Goal: Information Seeking & Learning: Learn about a topic

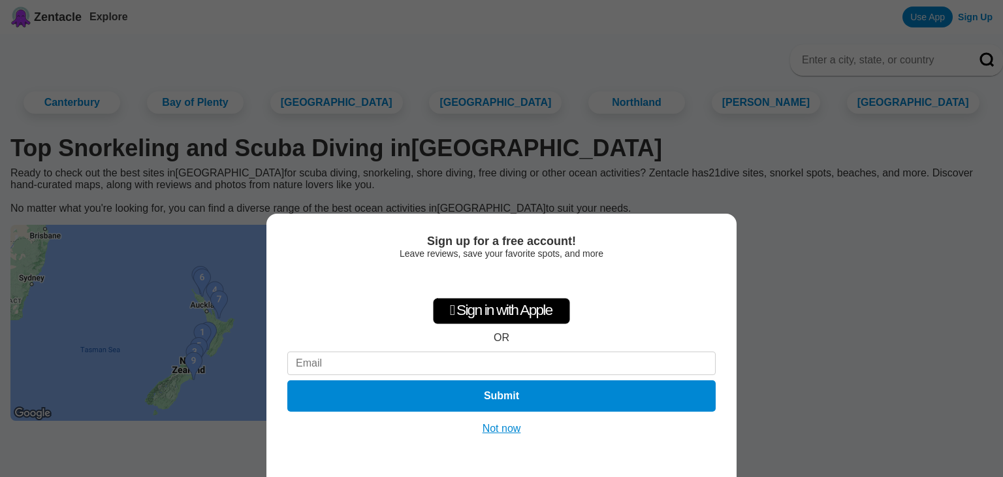
click at [514, 432] on button "Not now" at bounding box center [502, 428] width 46 height 13
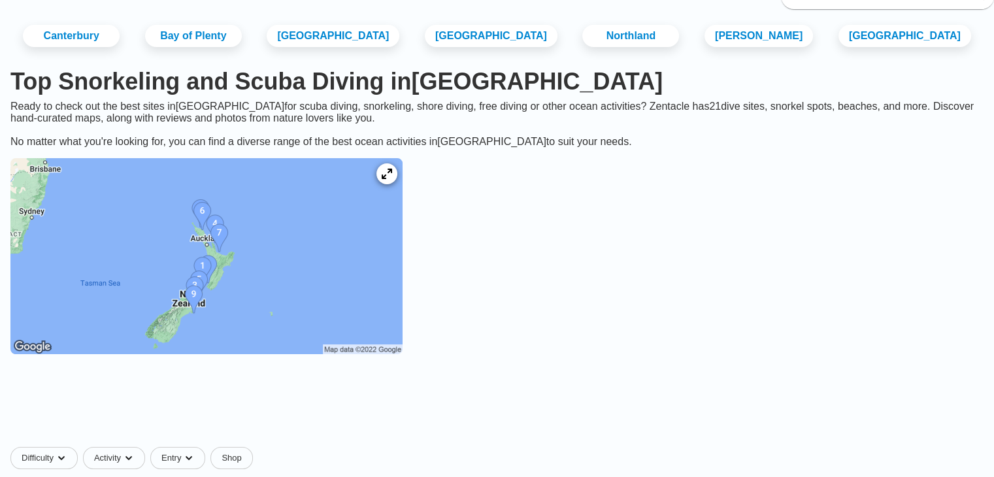
scroll to position [131, 0]
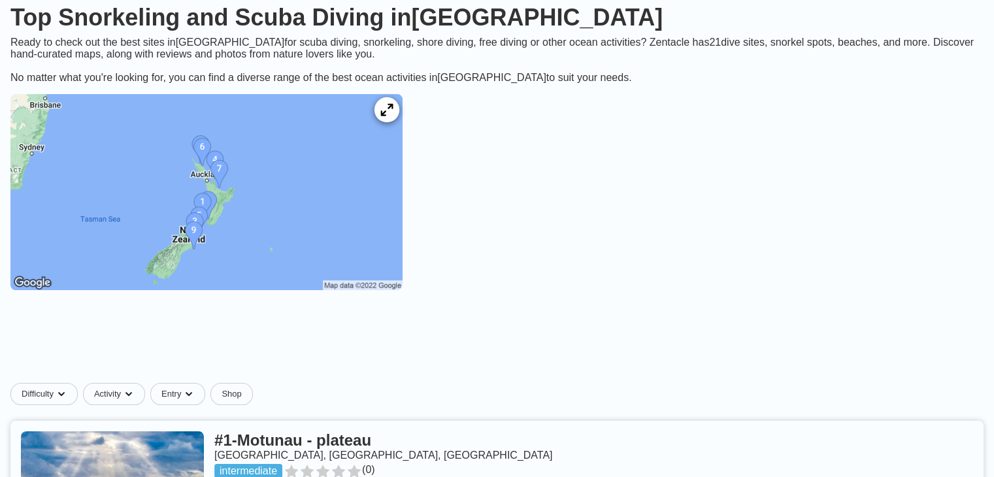
click at [393, 116] on icon at bounding box center [386, 110] width 12 height 12
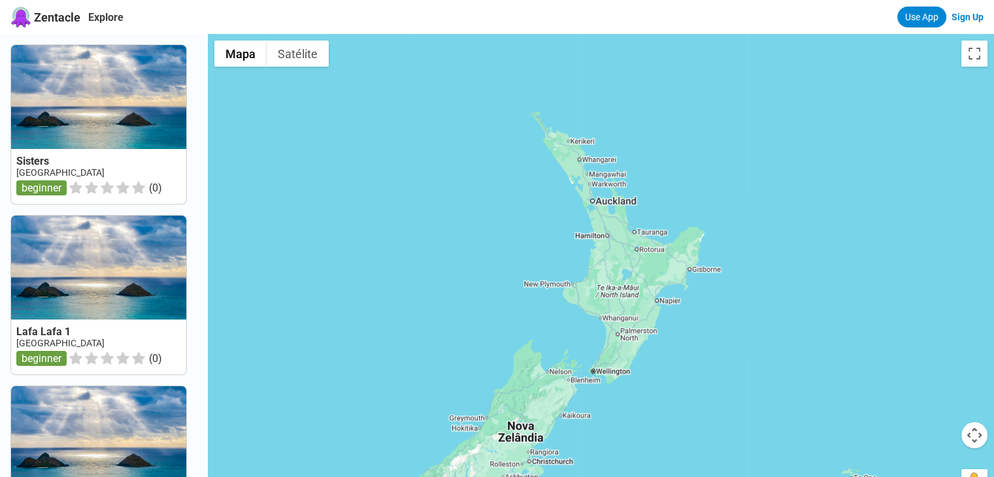
drag, startPoint x: 662, startPoint y: 151, endPoint x: 608, endPoint y: 278, distance: 137.9
click at [617, 260] on div at bounding box center [601, 272] width 786 height 477
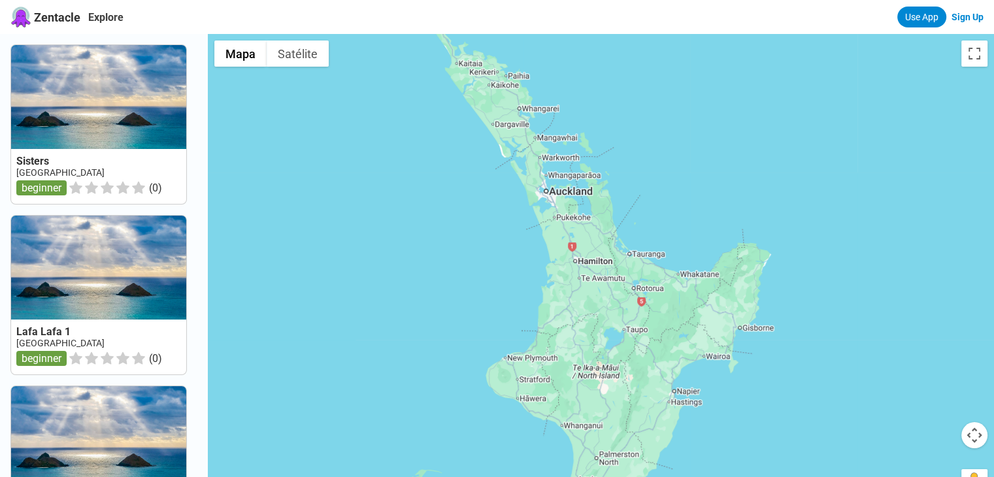
drag, startPoint x: 692, startPoint y: 197, endPoint x: 664, endPoint y: 272, distance: 81.1
click at [664, 272] on div at bounding box center [601, 272] width 786 height 477
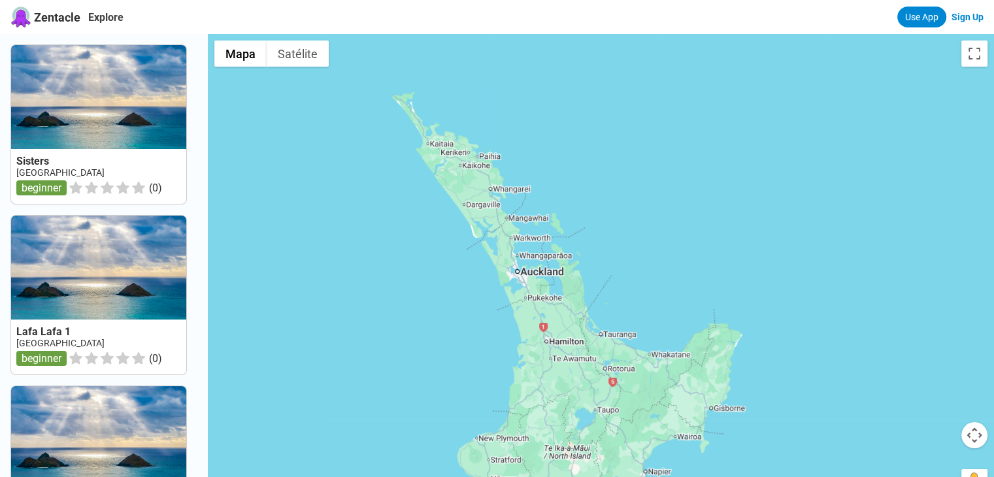
click at [133, 98] on link at bounding box center [98, 124] width 175 height 159
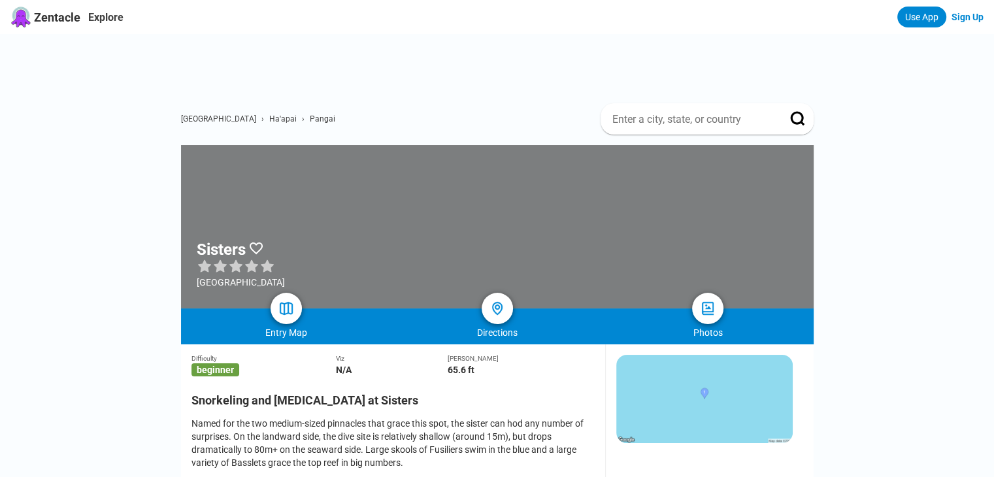
click at [703, 112] on input at bounding box center [691, 119] width 161 height 14
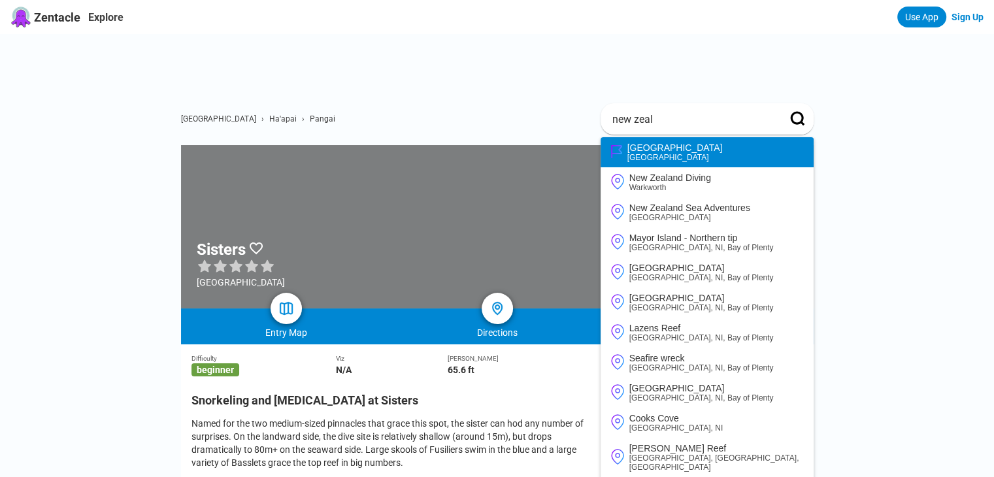
type input "new zeal"
click at [671, 142] on div "[GEOGRAPHIC_DATA]" at bounding box center [674, 147] width 95 height 10
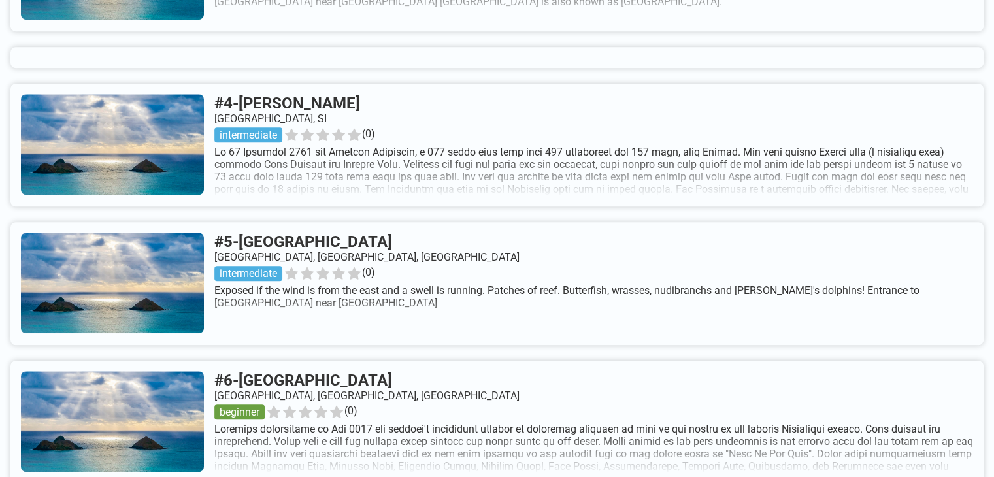
scroll to position [980, 0]
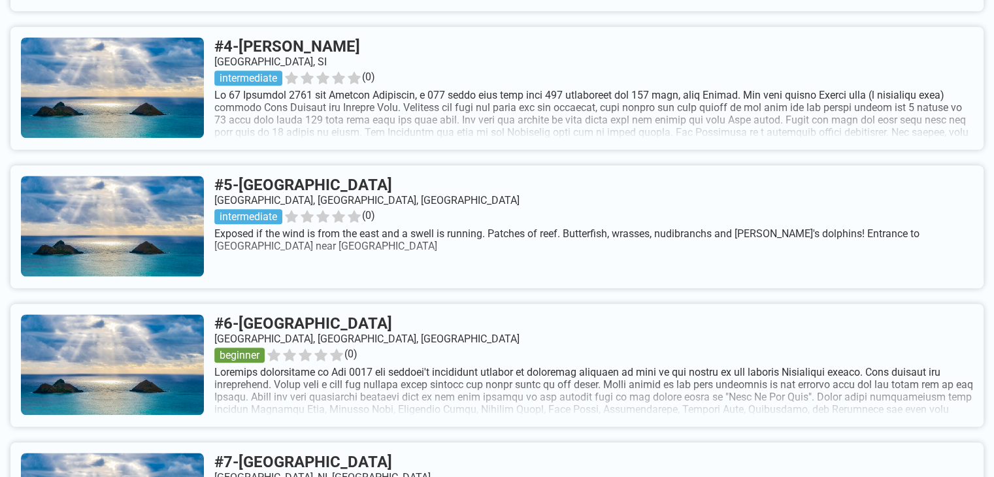
click at [417, 340] on link at bounding box center [496, 365] width 973 height 123
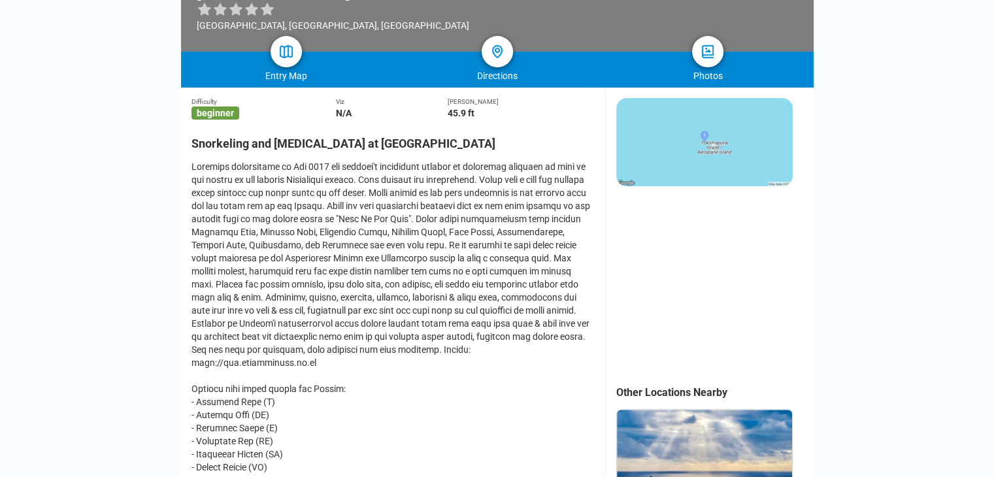
scroll to position [196, 0]
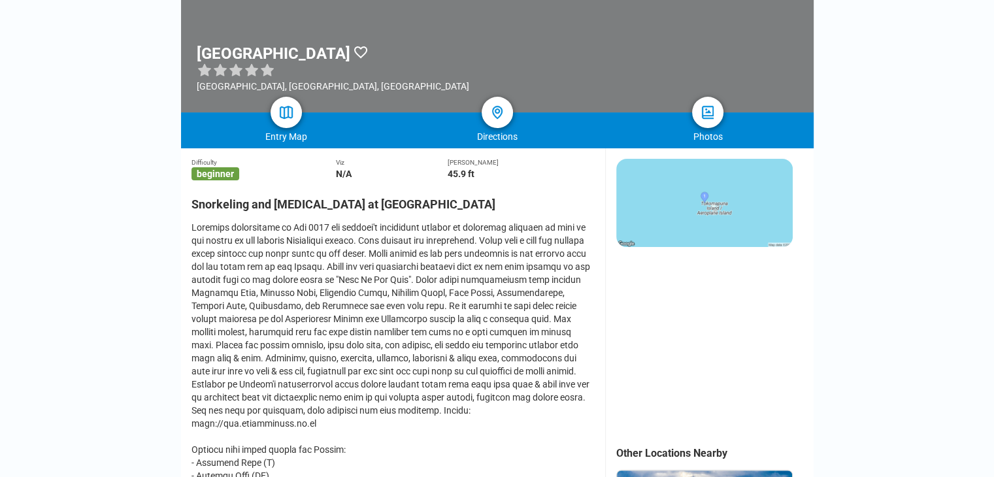
click at [739, 159] on img at bounding box center [704, 203] width 176 height 88
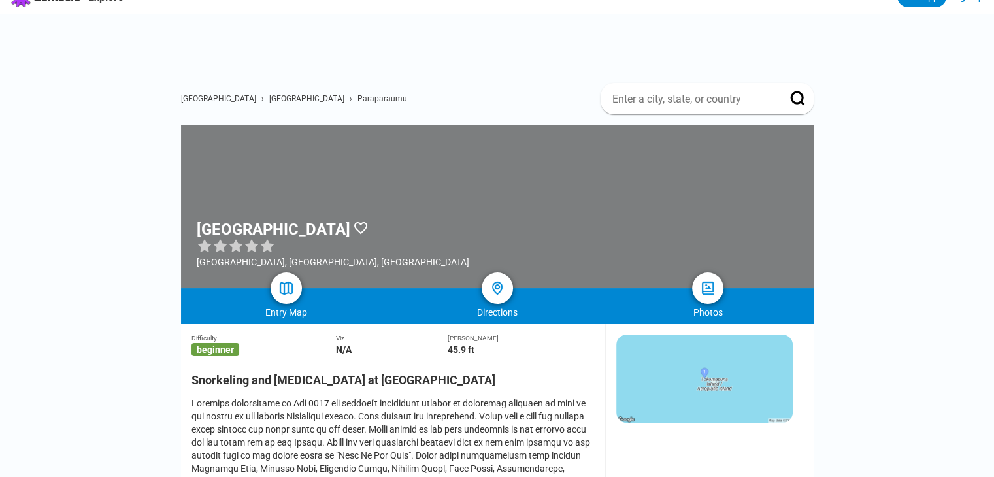
scroll to position [0, 0]
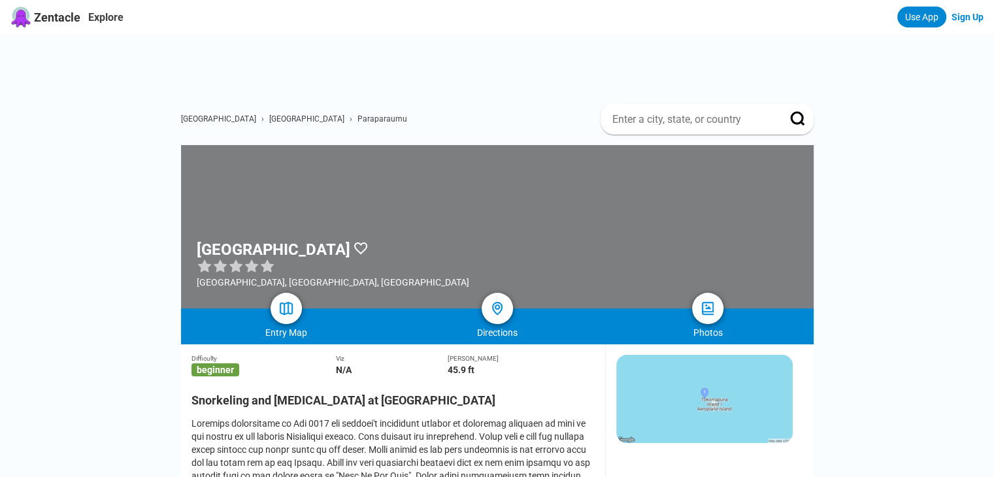
click at [269, 114] on span "[GEOGRAPHIC_DATA]" at bounding box center [306, 118] width 75 height 9
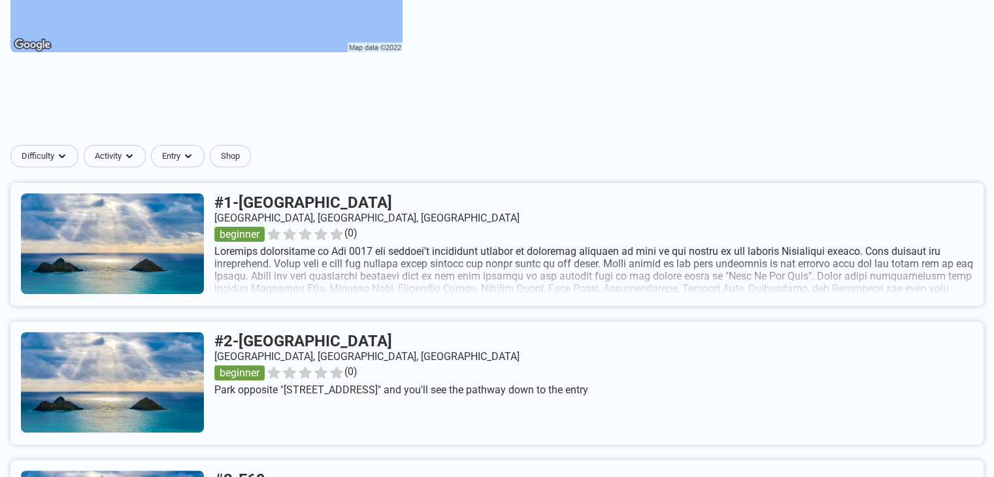
scroll to position [327, 0]
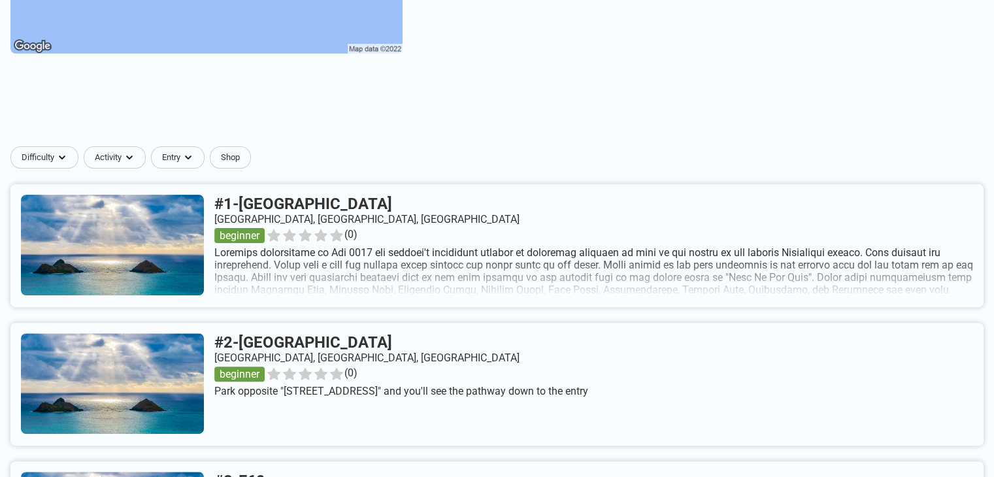
click at [491, 184] on link at bounding box center [496, 245] width 973 height 123
